Goal: Task Accomplishment & Management: Manage account settings

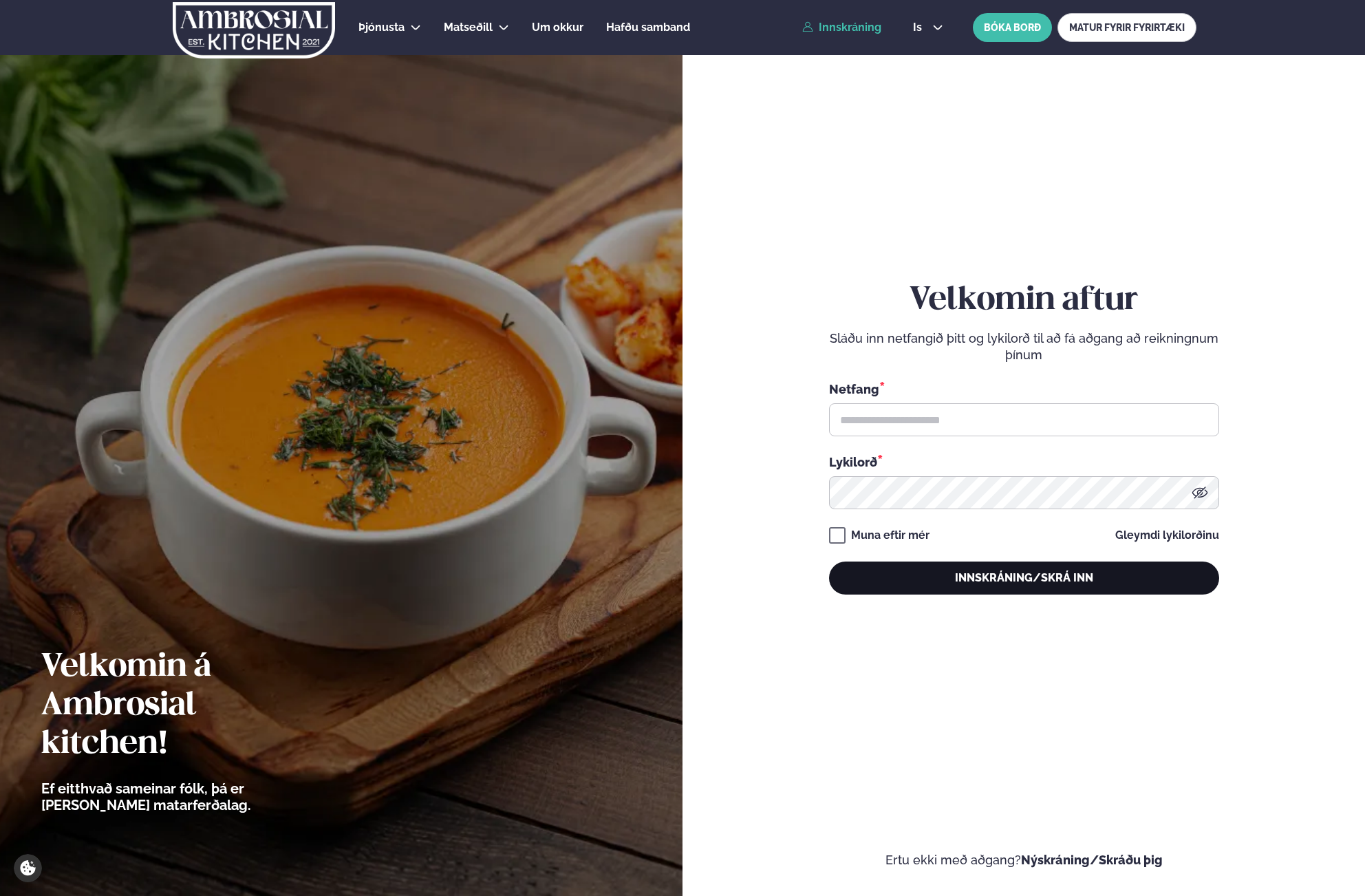
type input "**********"
click at [890, 571] on button "Innskráning/Skrá inn" at bounding box center [1024, 578] width 390 height 33
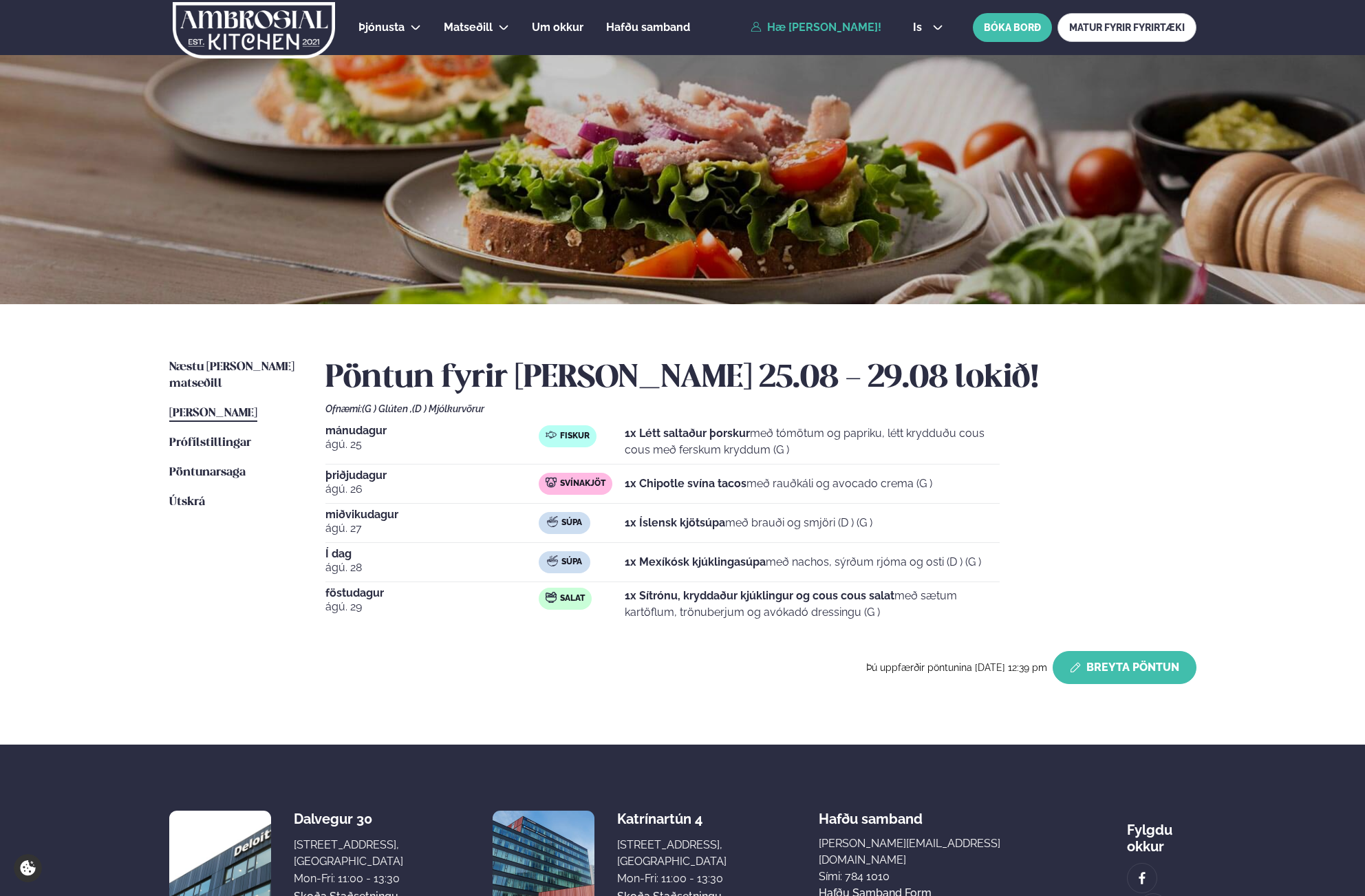
click at [1097, 672] on button "Breyta Pöntun" at bounding box center [1125, 667] width 144 height 33
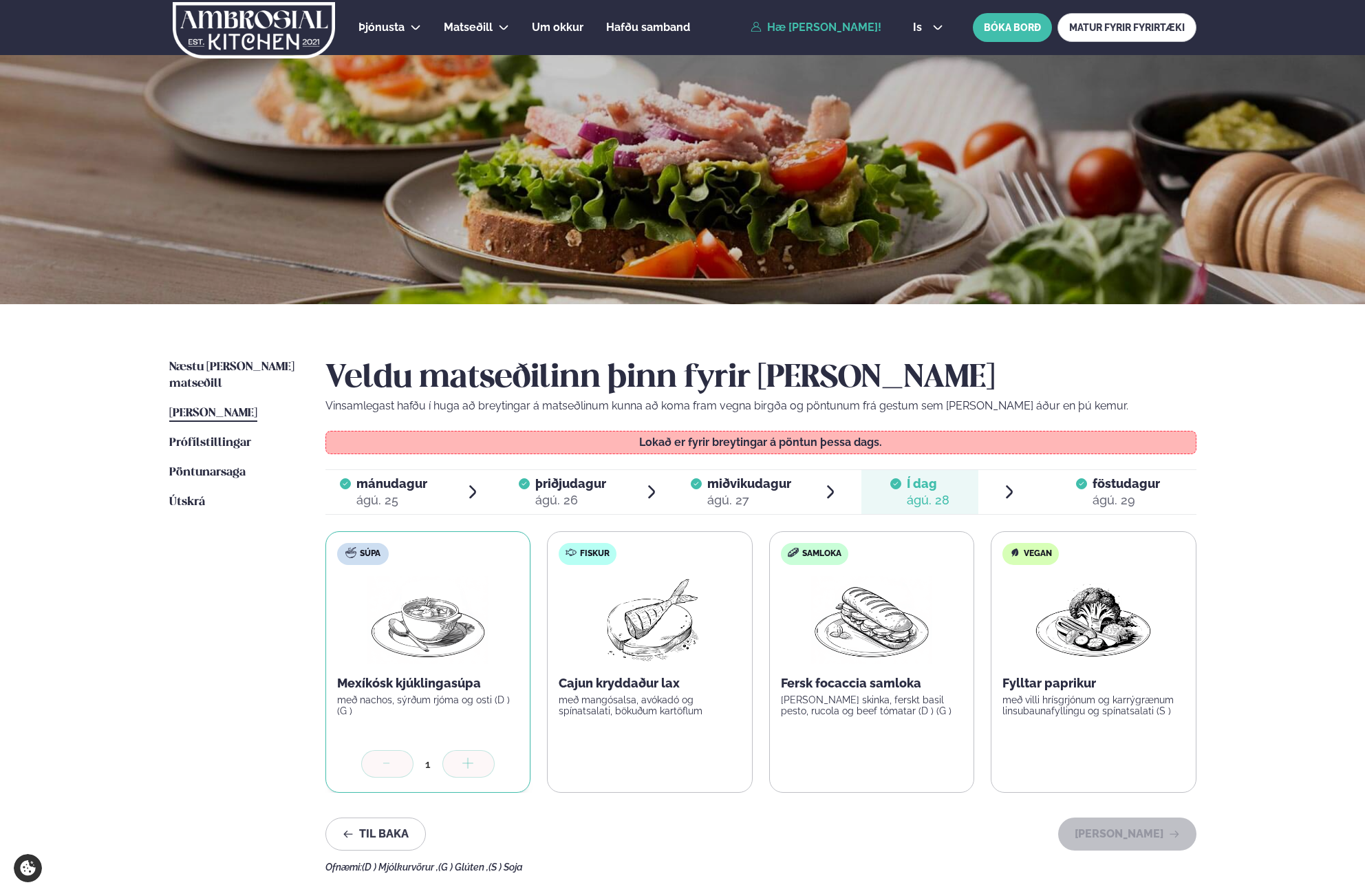
click at [1100, 478] on span "föstudagur" at bounding box center [1127, 483] width 68 height 15
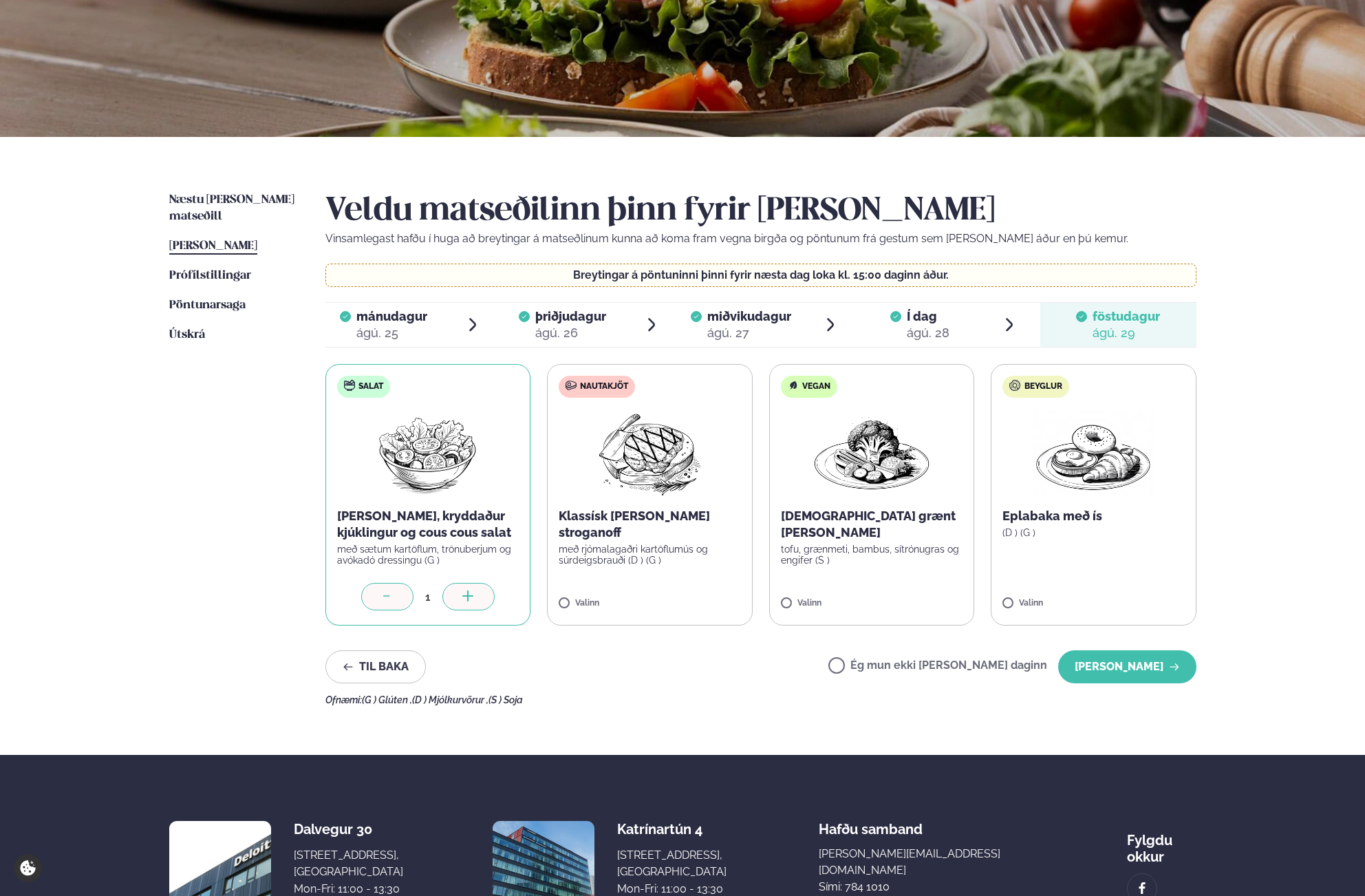
scroll to position [209, 0]
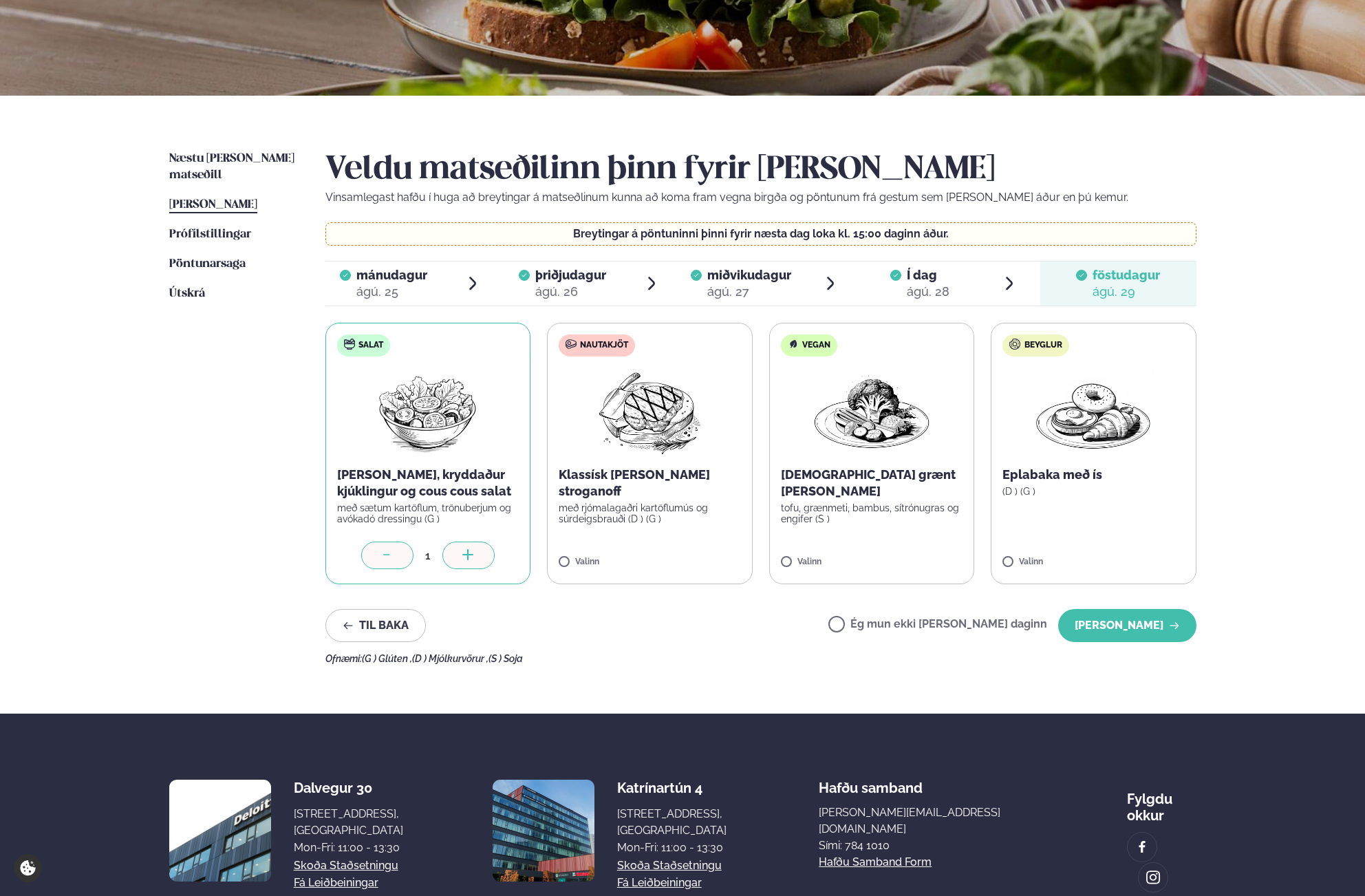
click at [881, 610] on div "Ég mun ekki [PERSON_NAME] daginn [PERSON_NAME]" at bounding box center [1012, 626] width 368 height 33
click at [880, 626] on label "Ég mun ekki [PERSON_NAME] daginn" at bounding box center [938, 626] width 218 height 15
click at [1126, 620] on button "[PERSON_NAME]" at bounding box center [1128, 626] width 139 height 33
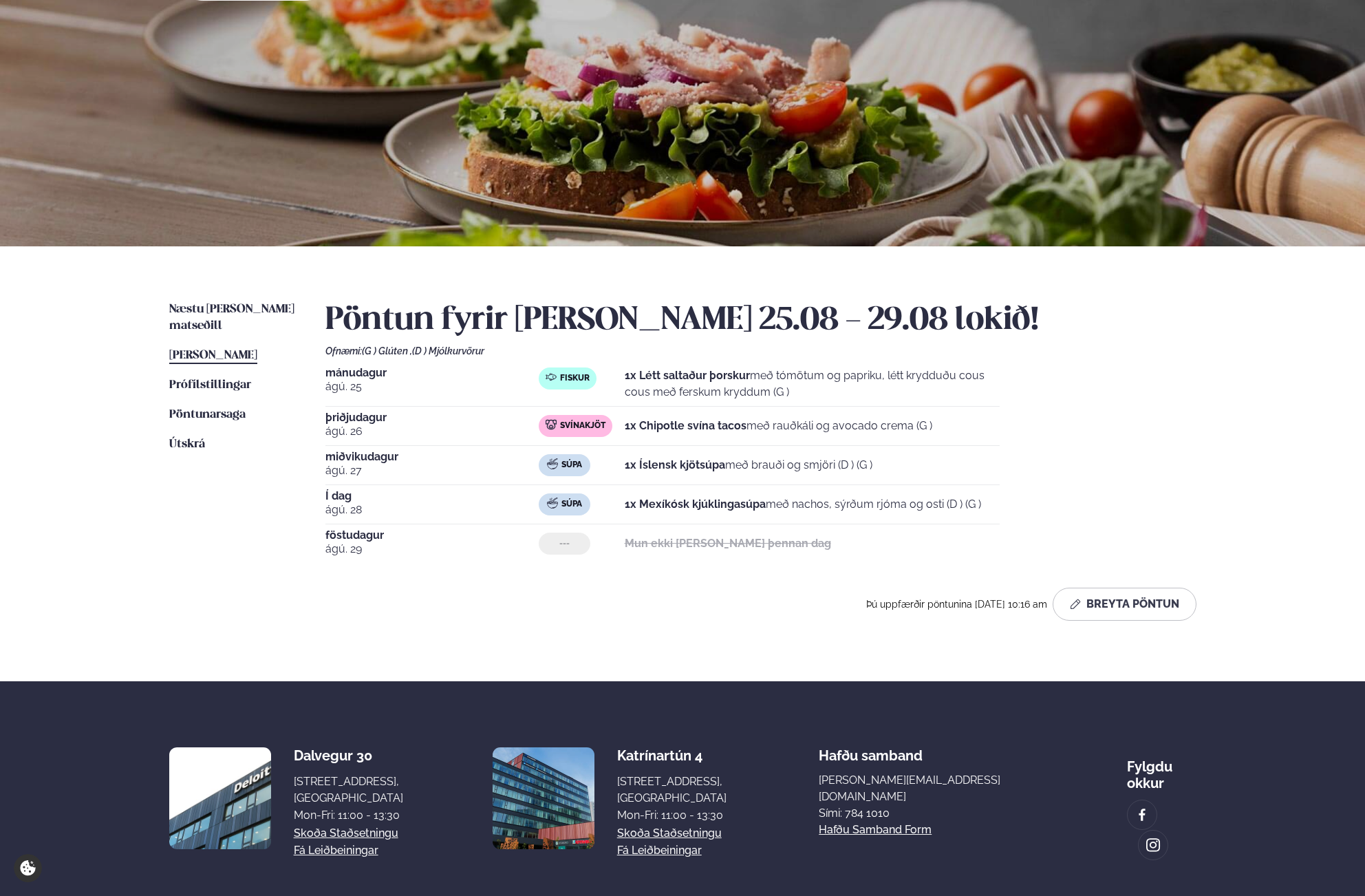
scroll to position [0, 0]
